Goal: Information Seeking & Learning: Find specific fact

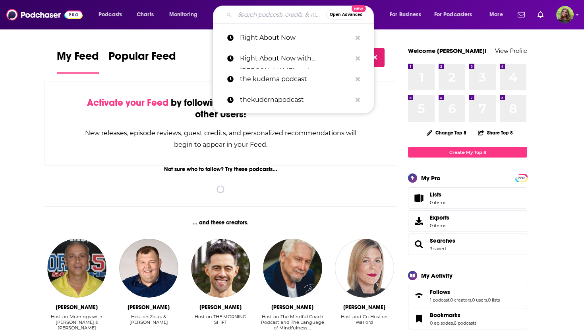
click at [268, 9] on input "Search podcasts, credits, & more..." at bounding box center [280, 14] width 91 height 13
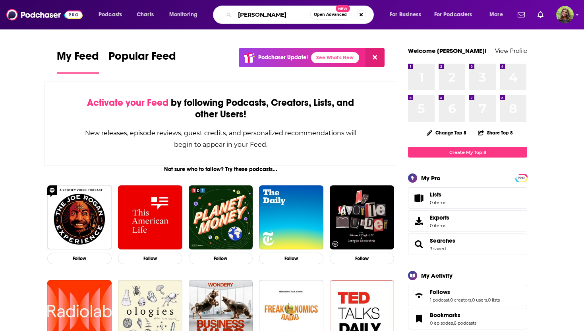
type input "[PERSON_NAME]"
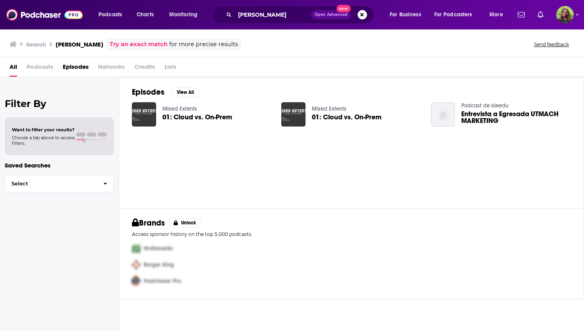
click at [194, 116] on span "01: Cloud vs. On-Prem" at bounding box center [198, 117] width 70 height 7
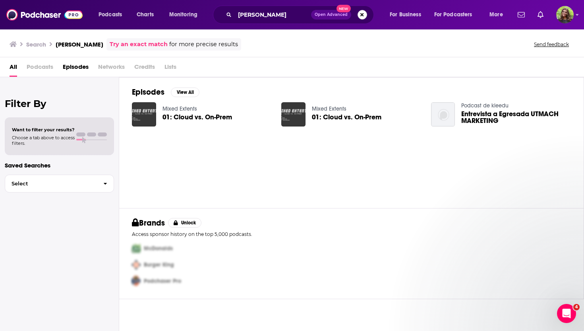
click at [362, 14] on button "Search podcasts, credits, & more..." at bounding box center [363, 15] width 10 height 10
